Goal: Navigation & Orientation: Find specific page/section

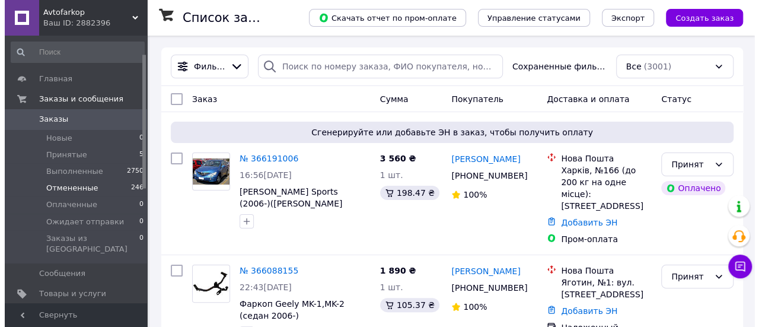
scroll to position [119, 0]
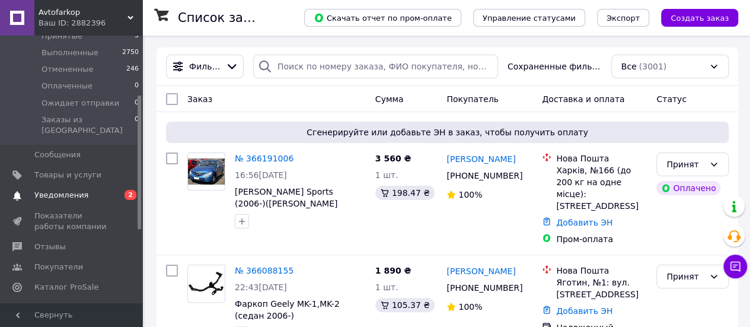
click at [76, 190] on span "Уведомления" at bounding box center [61, 195] width 54 height 11
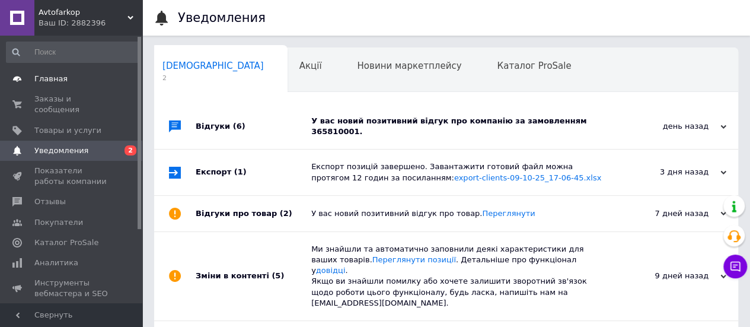
click at [49, 79] on span "Главная" at bounding box center [50, 79] width 33 height 11
